Goal: Task Accomplishment & Management: Use online tool/utility

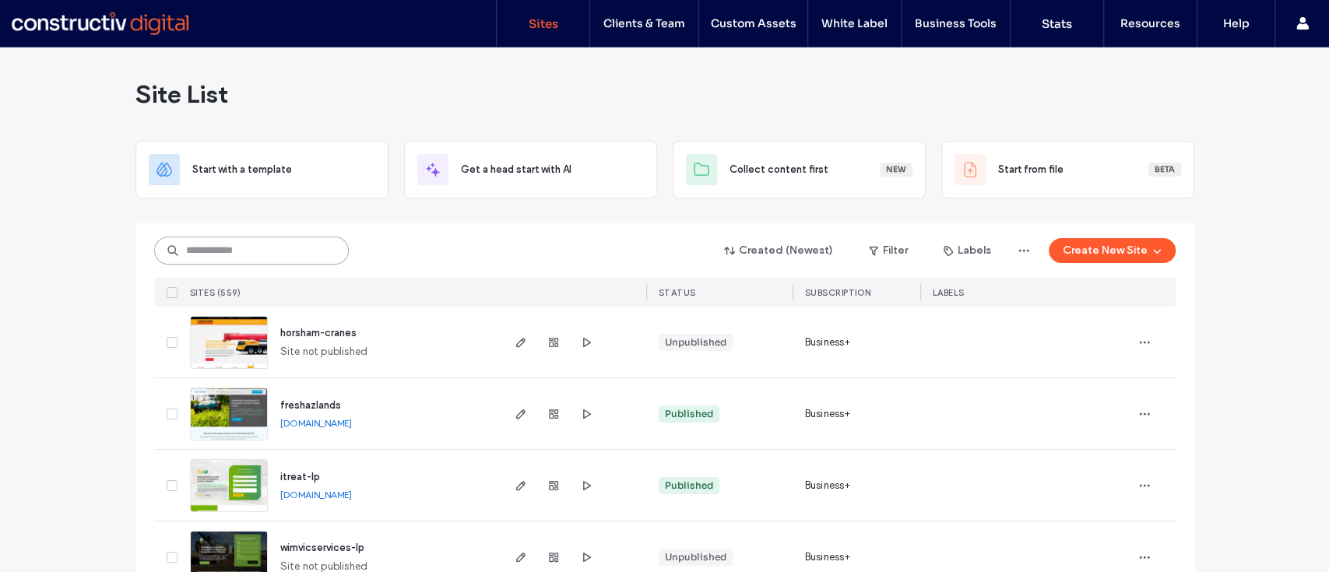
click at [188, 247] on input at bounding box center [251, 251] width 195 height 28
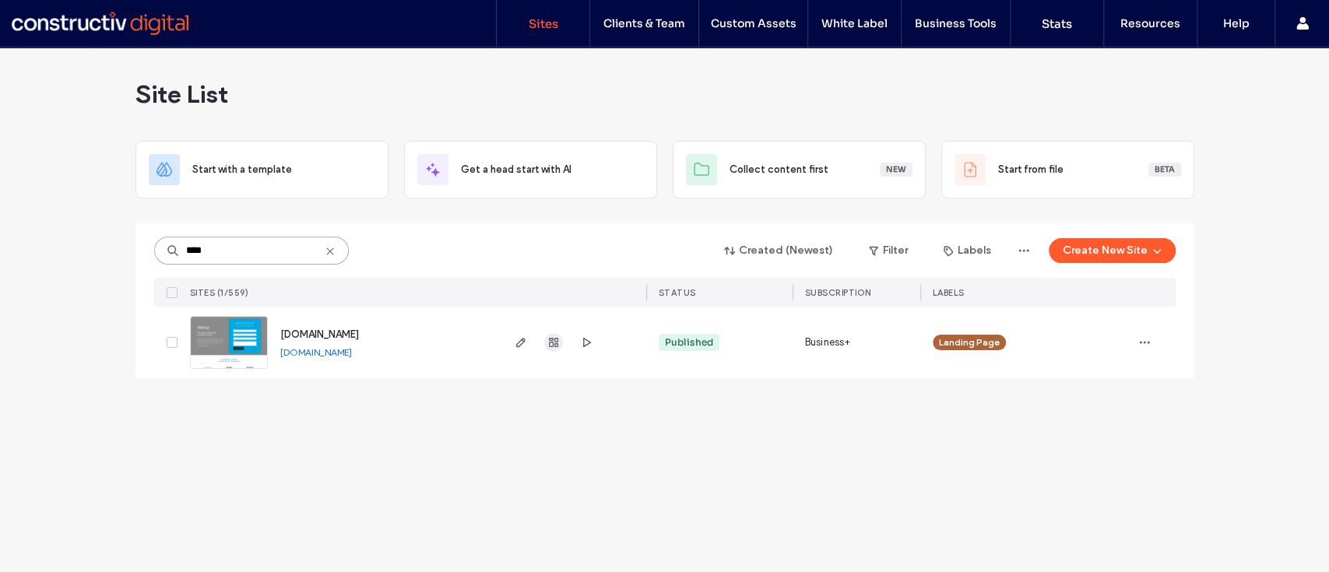
type input "****"
click at [548, 342] on icon "button" at bounding box center [553, 342] width 12 height 12
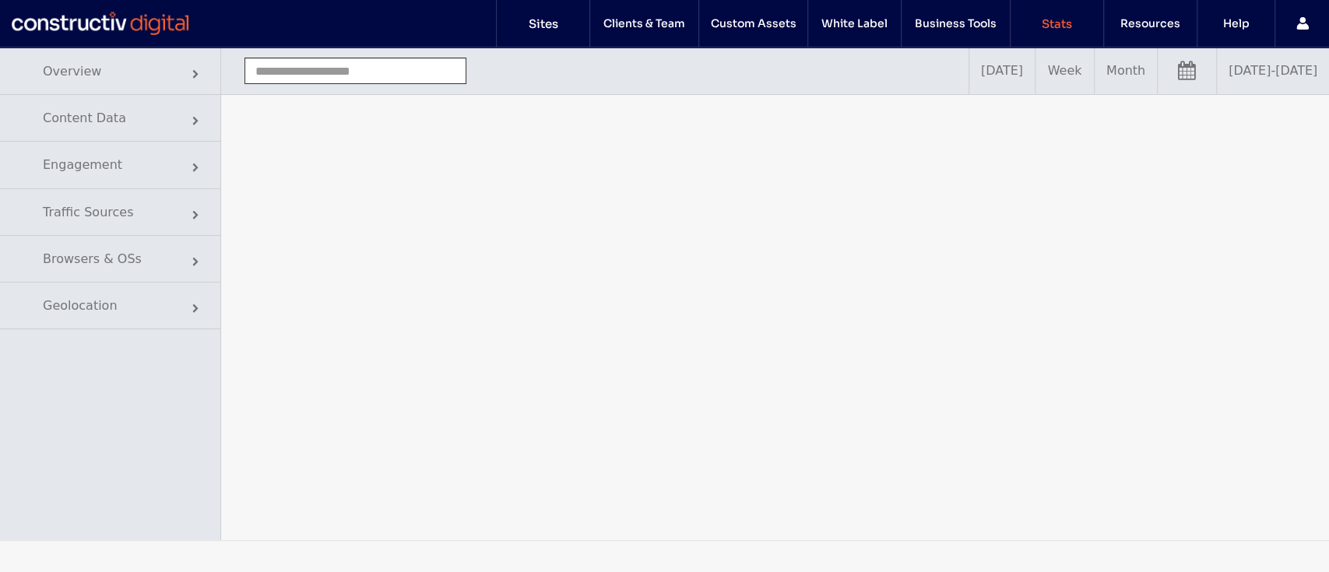
type input "**********"
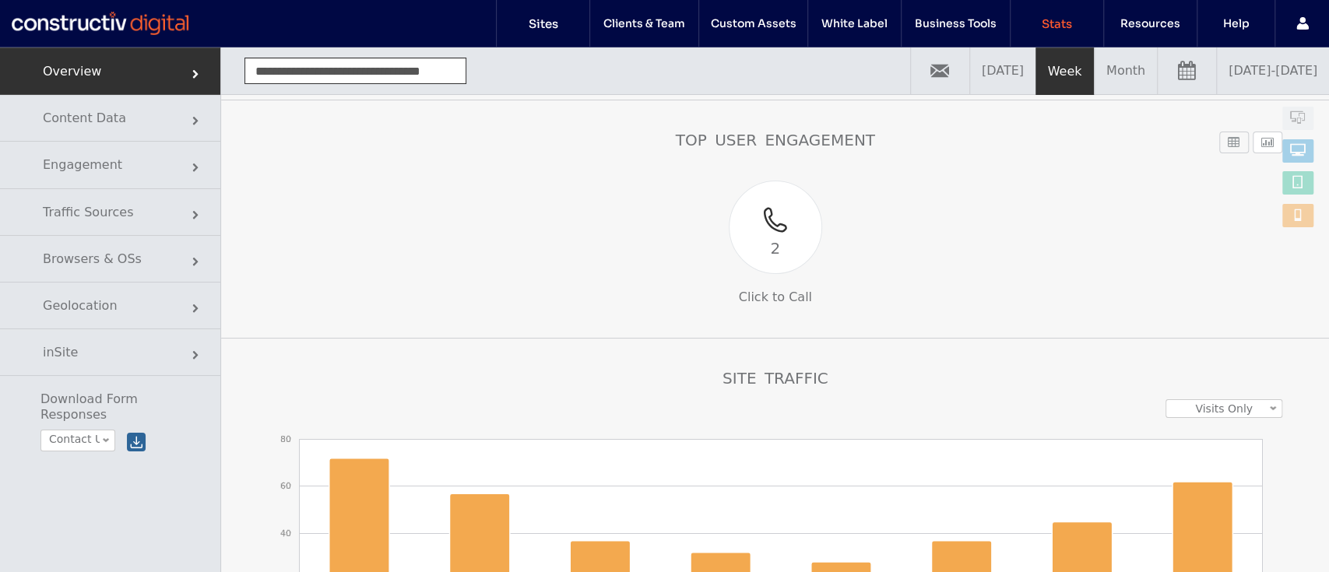
scroll to position [185, 0]
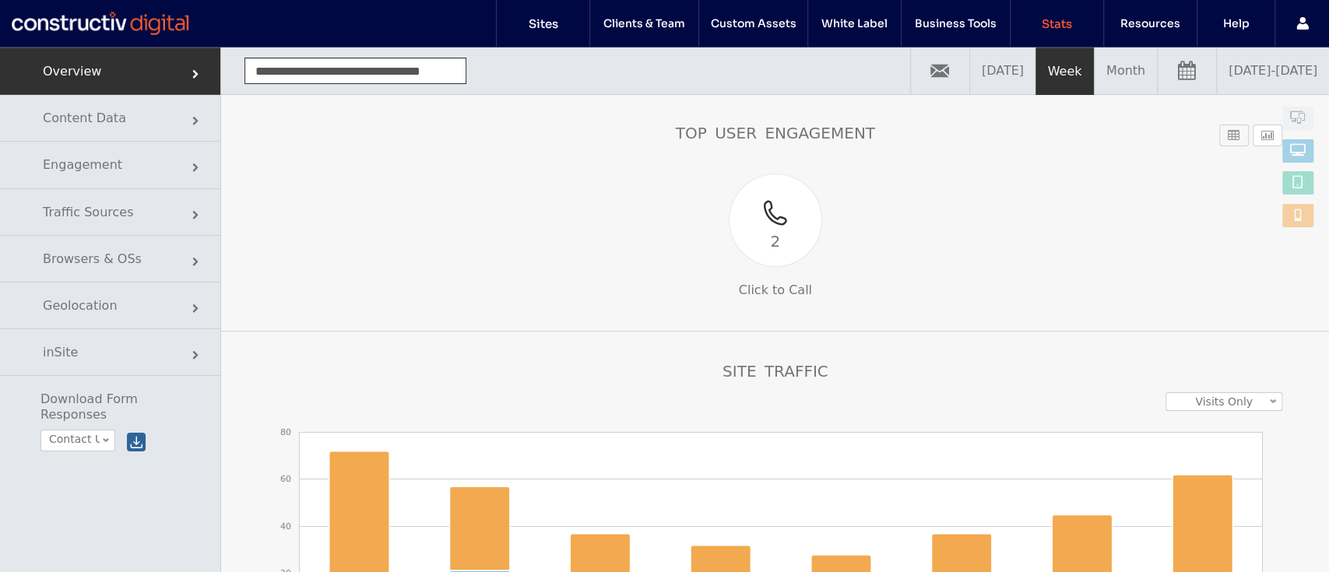
click at [1217, 82] on link "[DATE] - [DATE]" at bounding box center [1273, 71] width 112 height 47
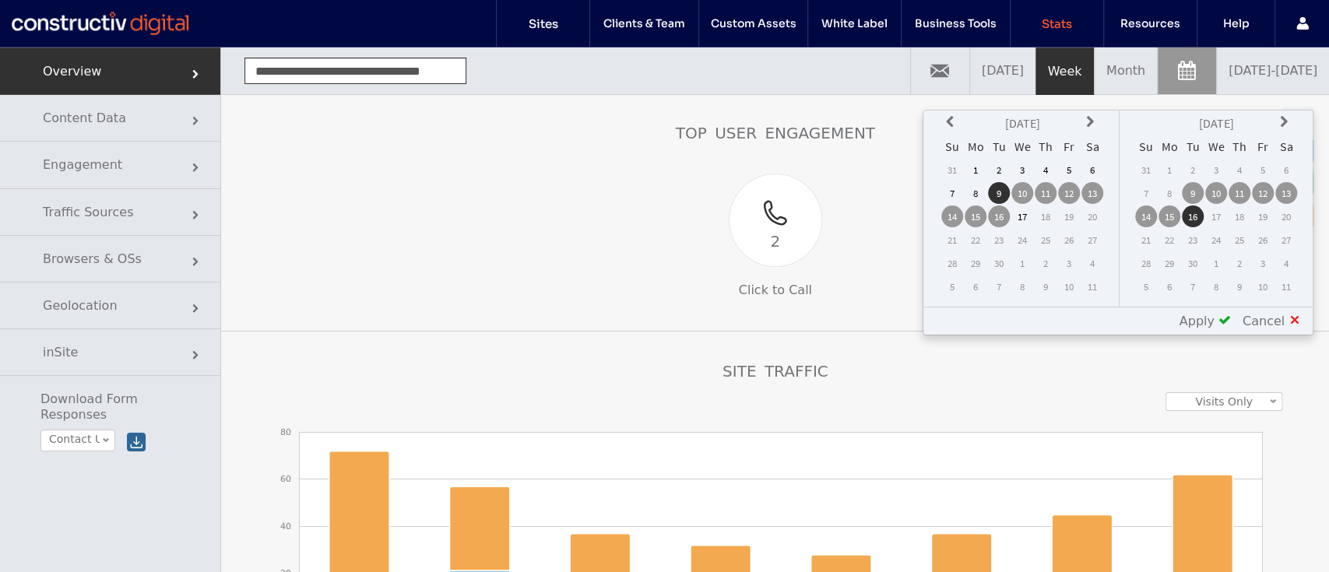
click at [976, 165] on td "1" at bounding box center [976, 170] width 22 height 22
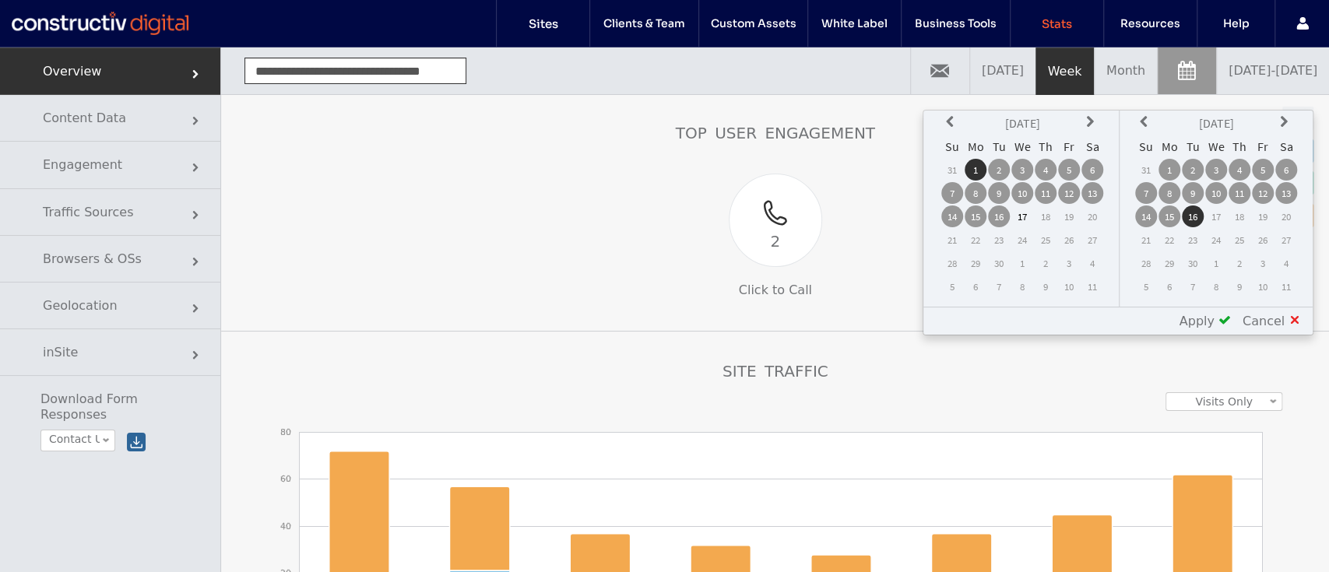
click at [1223, 318] on div "Apply" at bounding box center [1199, 321] width 63 height 15
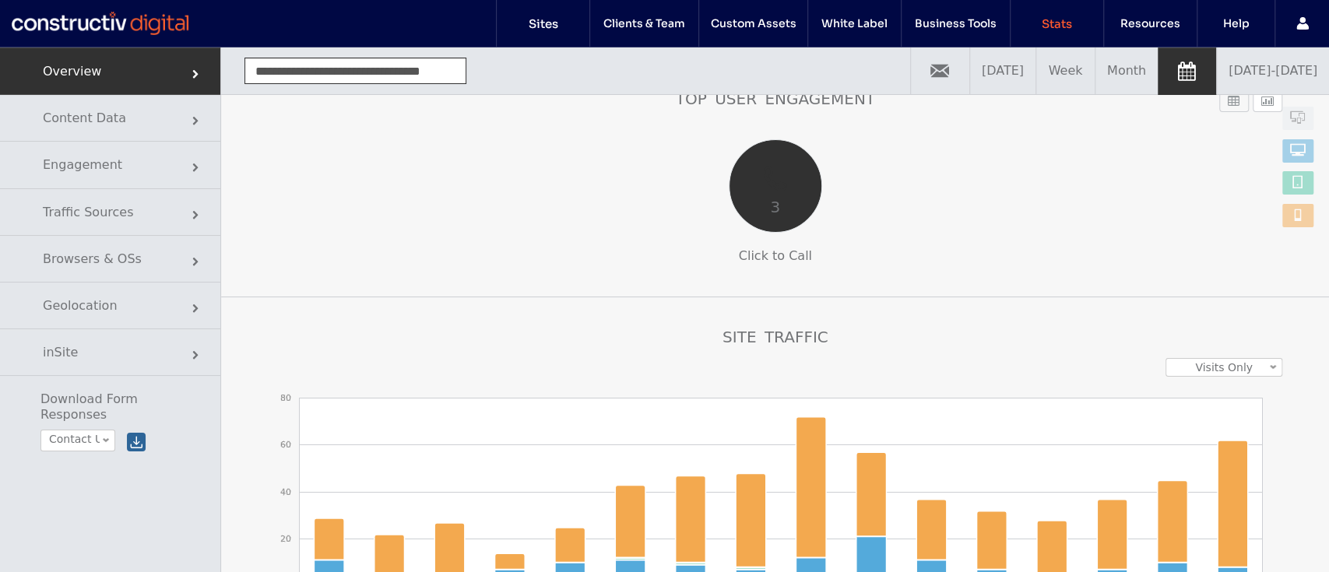
scroll to position [220, 0]
click at [779, 214] on div "3" at bounding box center [776, 206] width 92 height 25
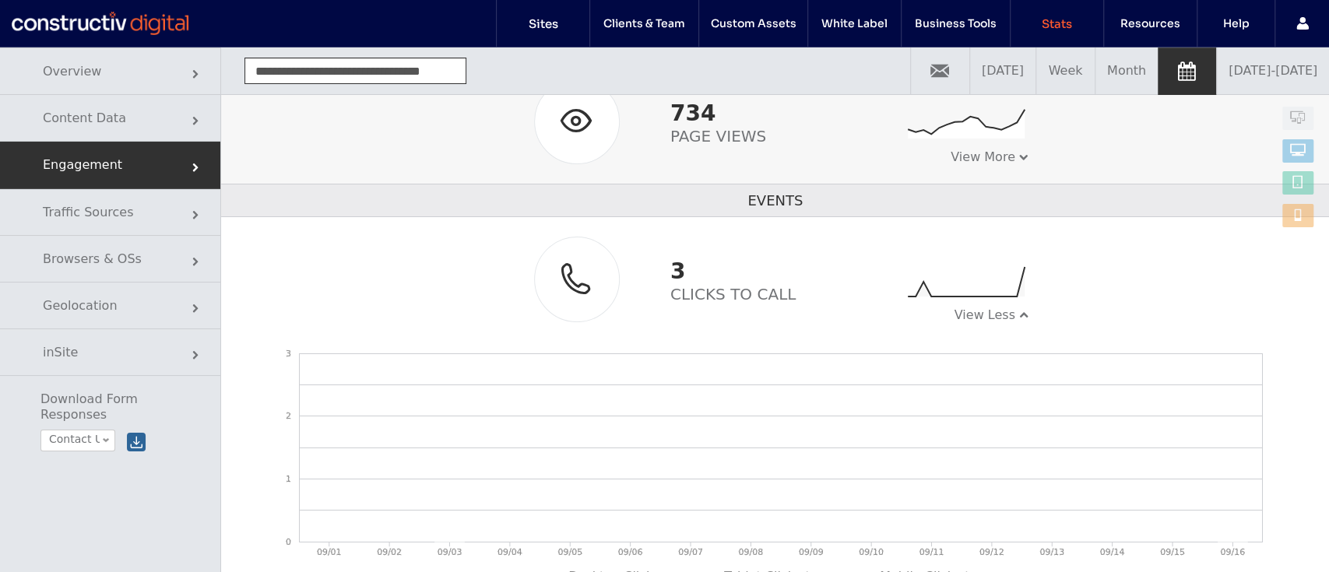
scroll to position [79, 0]
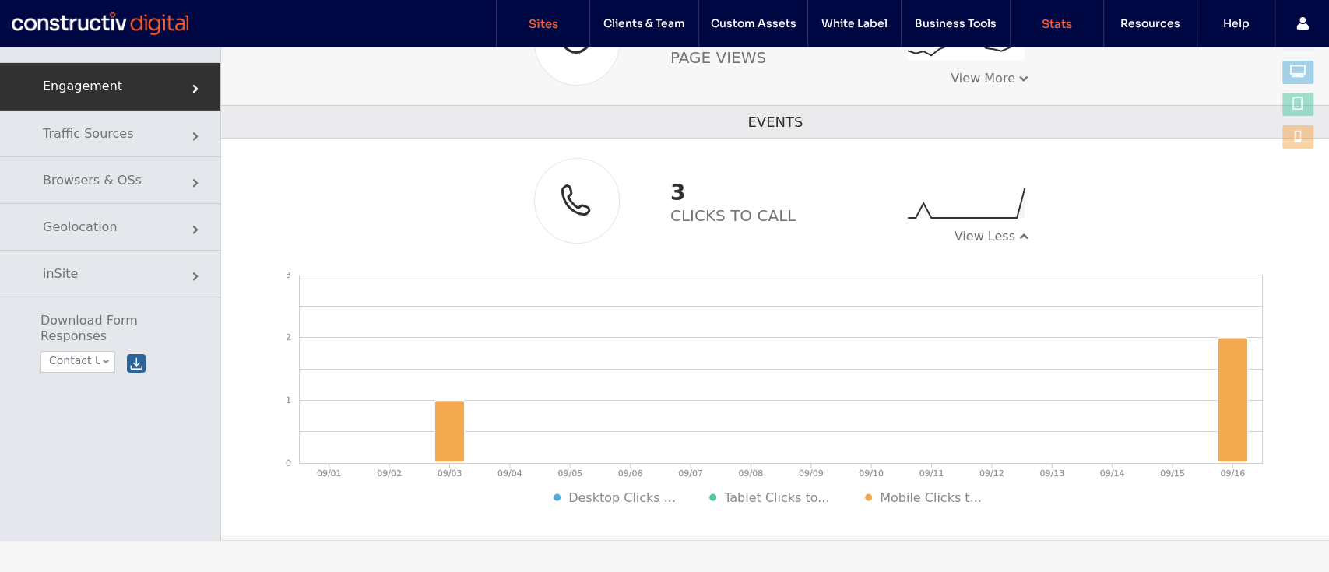
click at [556, 31] on link "Sites" at bounding box center [543, 23] width 93 height 47
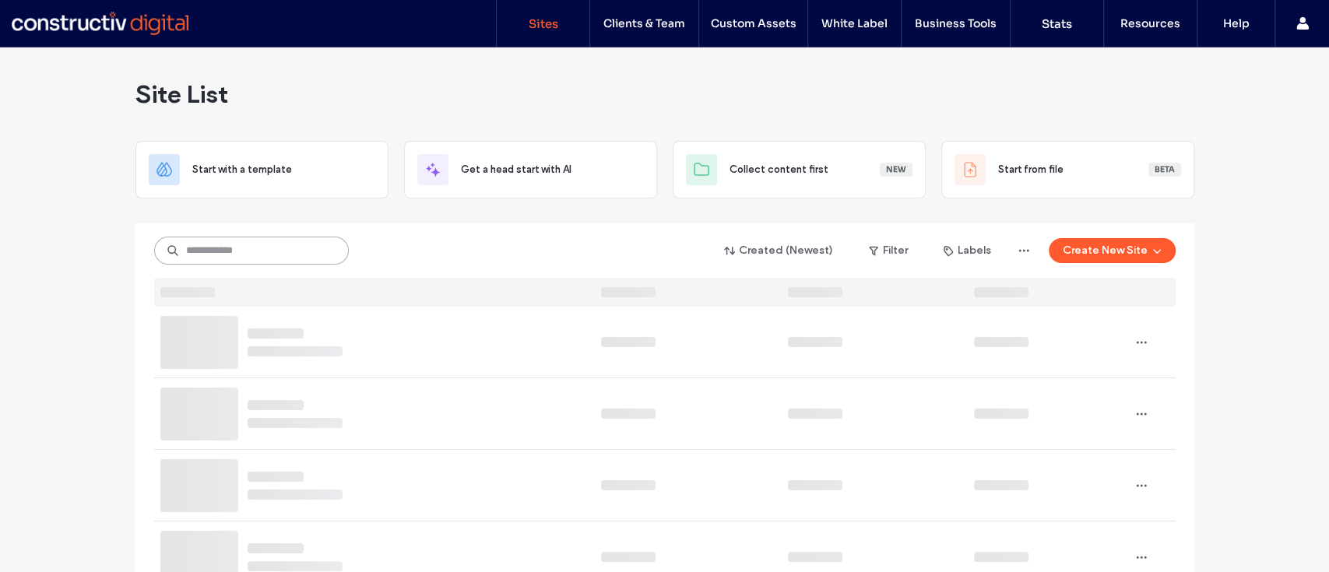
click at [268, 246] on input at bounding box center [251, 251] width 195 height 28
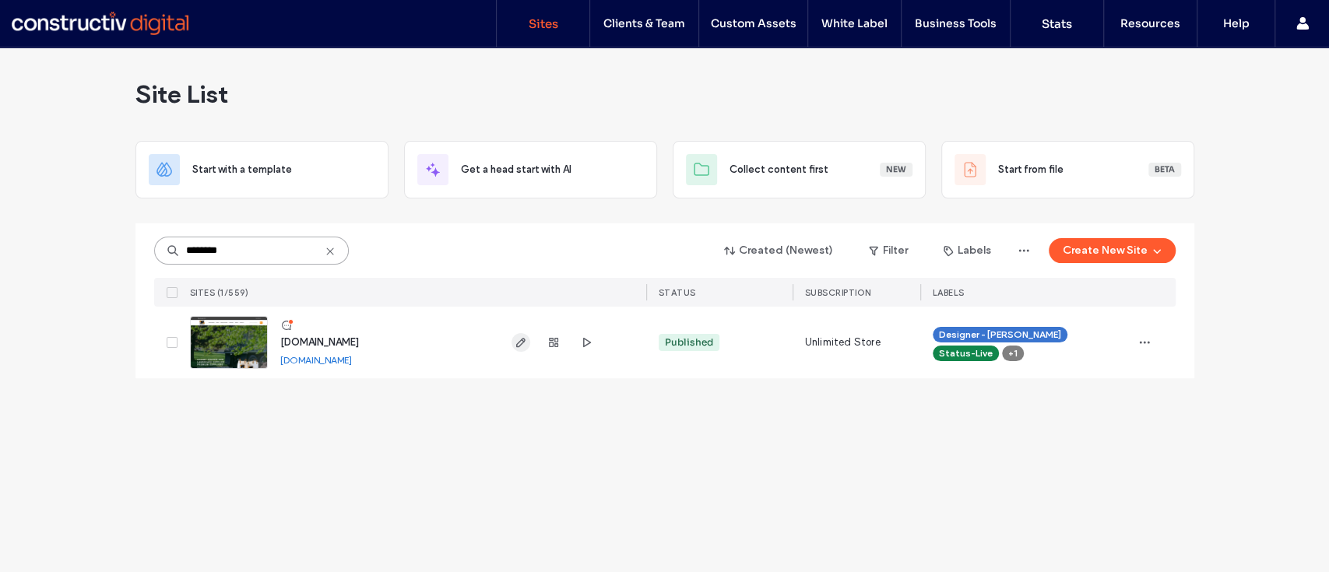
type input "********"
click at [522, 345] on icon "button" at bounding box center [521, 342] width 12 height 12
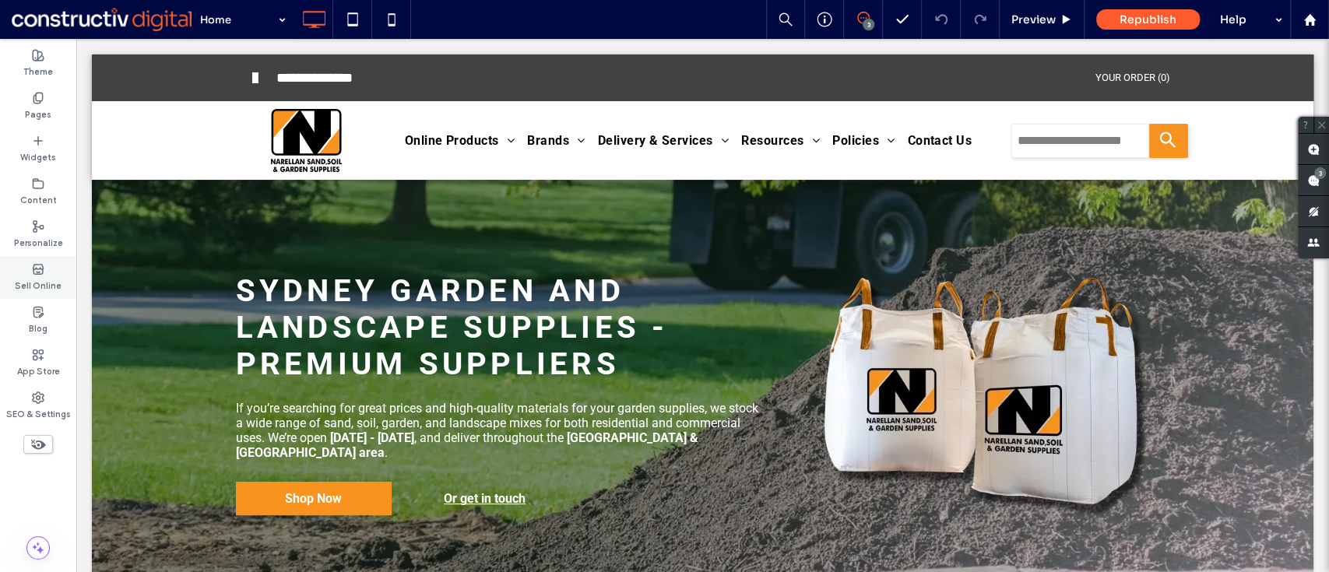
click at [28, 277] on label "Sell Online" at bounding box center [38, 284] width 47 height 17
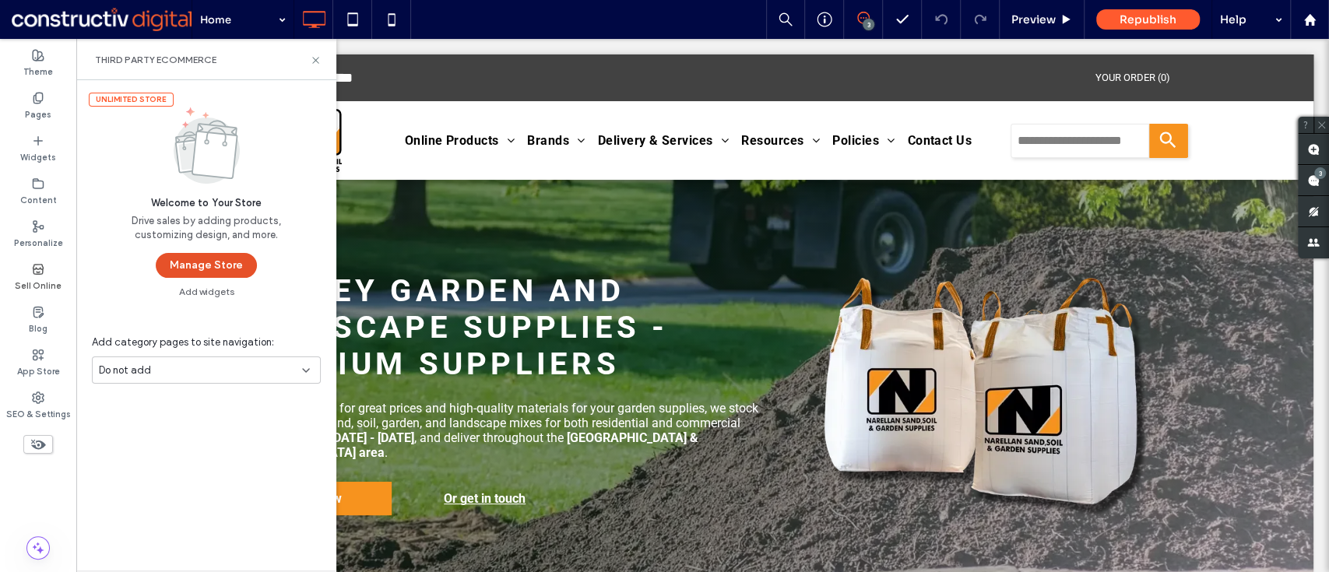
click at [177, 276] on button "Manage Store" at bounding box center [206, 265] width 101 height 25
